Goal: Task Accomplishment & Management: Manage account settings

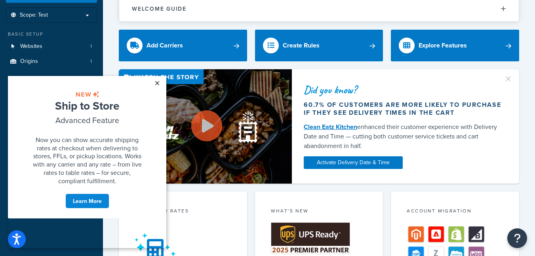
click at [157, 80] on link "×" at bounding box center [157, 83] width 14 height 14
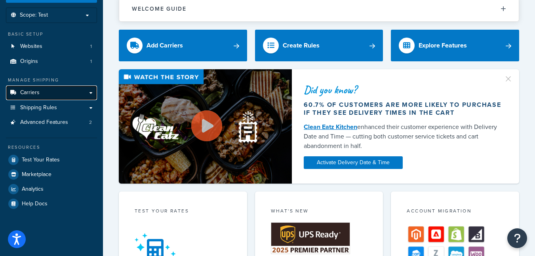
click at [68, 92] on link "Carriers" at bounding box center [51, 92] width 91 height 15
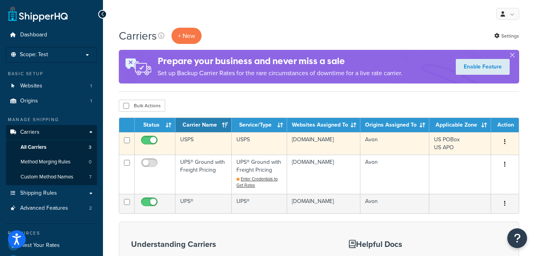
click at [190, 139] on td "USPS" at bounding box center [203, 143] width 56 height 23
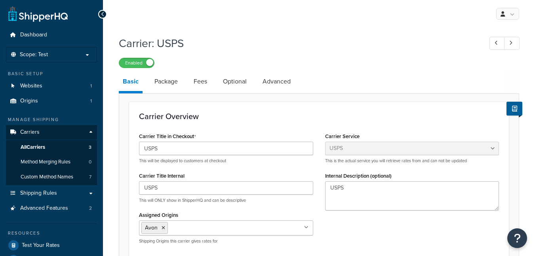
select select "usps"
click at [272, 78] on link "Advanced" at bounding box center [276, 81] width 36 height 19
select select "false"
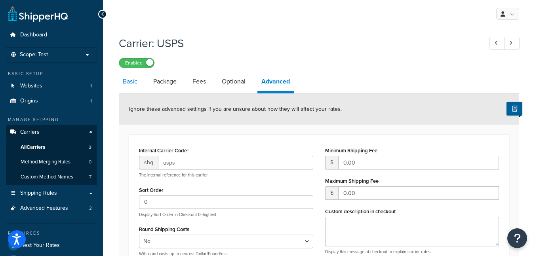
click at [123, 77] on link "Basic" at bounding box center [130, 81] width 23 height 19
select select "usps"
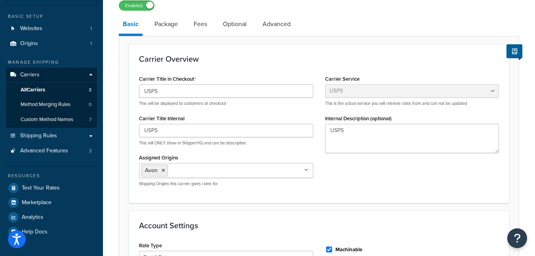
scroll to position [40, 0]
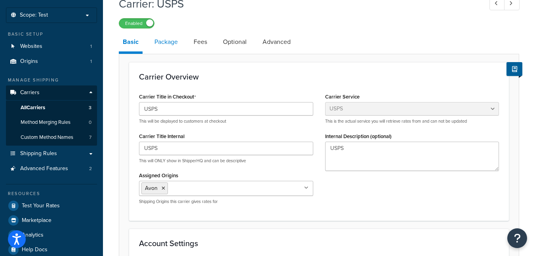
click at [168, 46] on link "Package" at bounding box center [165, 41] width 31 height 19
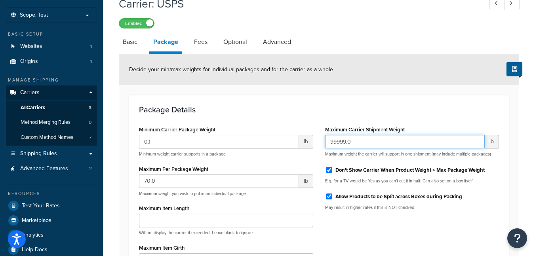
drag, startPoint x: 395, startPoint y: 145, endPoint x: 324, endPoint y: 144, distance: 70.8
click at [324, 144] on div "Maximum Carrier Shipment Weight 99999.0 lb Maximum weight the carrier will supp…" at bounding box center [412, 170] width 186 height 93
click at [358, 145] on input "99999.0" at bounding box center [405, 141] width 160 height 13
drag, startPoint x: 330, startPoint y: 141, endPoint x: 356, endPoint y: 145, distance: 26.4
click at [356, 145] on input "99999.0" at bounding box center [405, 141] width 160 height 13
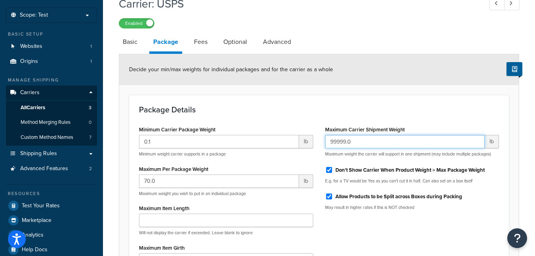
click at [364, 145] on input "99999.0" at bounding box center [405, 141] width 160 height 13
drag, startPoint x: 368, startPoint y: 143, endPoint x: 325, endPoint y: 140, distance: 42.5
click at [325, 140] on input "99999.0" at bounding box center [405, 141] width 160 height 13
click at [388, 146] on input "99999.0" at bounding box center [405, 141] width 160 height 13
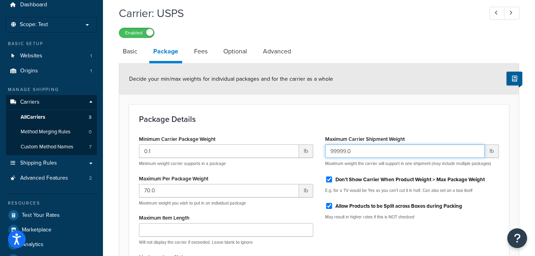
scroll to position [28, 0]
